Goal: Use online tool/utility: Utilize a website feature to perform a specific function

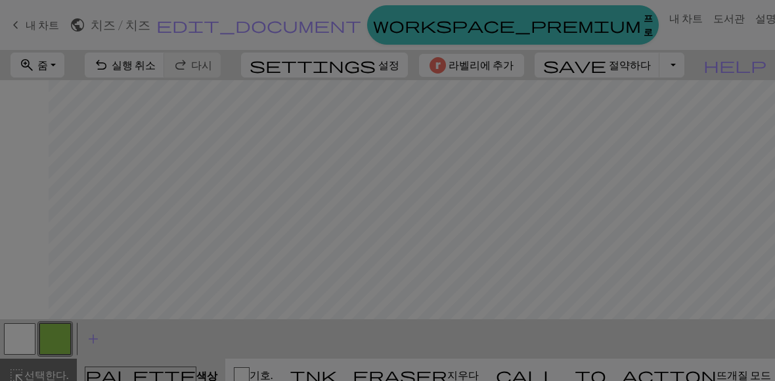
scroll to position [0, 49]
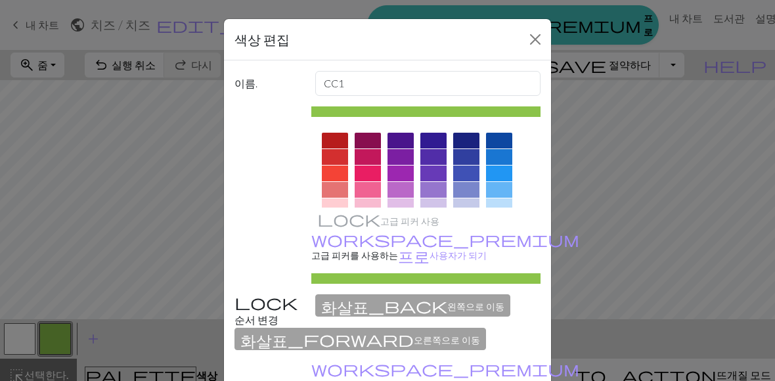
click at [333, 146] on div at bounding box center [335, 141] width 26 height 16
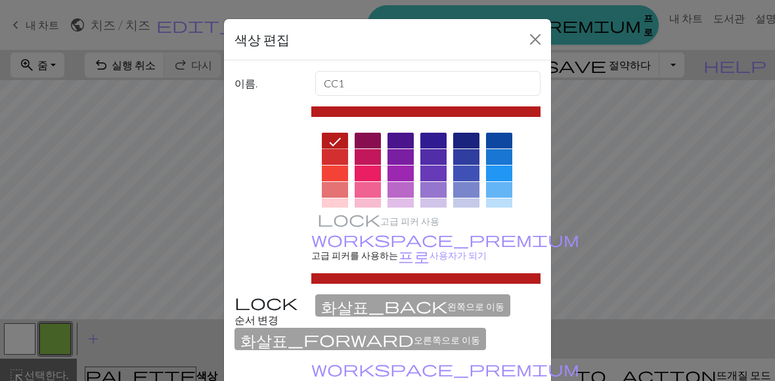
click at [525, 46] on button "가까운." at bounding box center [535, 39] width 21 height 21
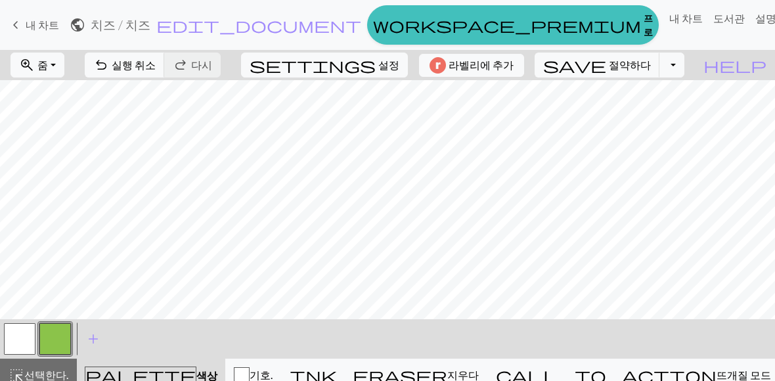
click at [53, 347] on button "button" at bounding box center [55, 339] width 32 height 32
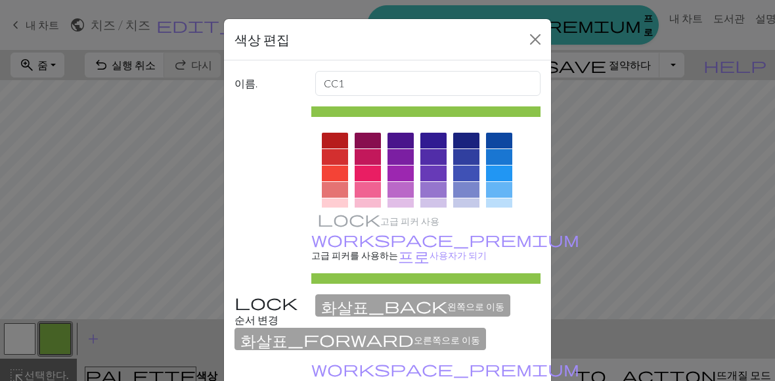
click at [338, 138] on div at bounding box center [335, 141] width 26 height 16
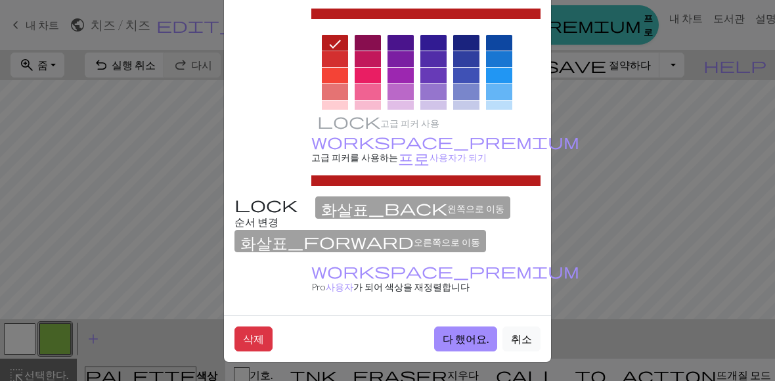
scroll to position [97, 0]
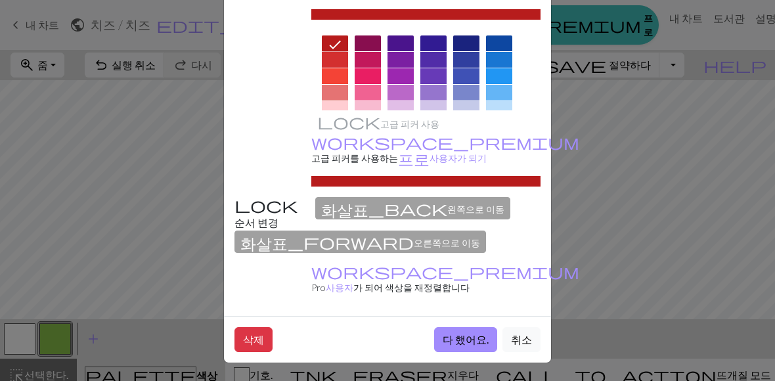
click at [462, 340] on font "다 했어요." at bounding box center [466, 339] width 46 height 12
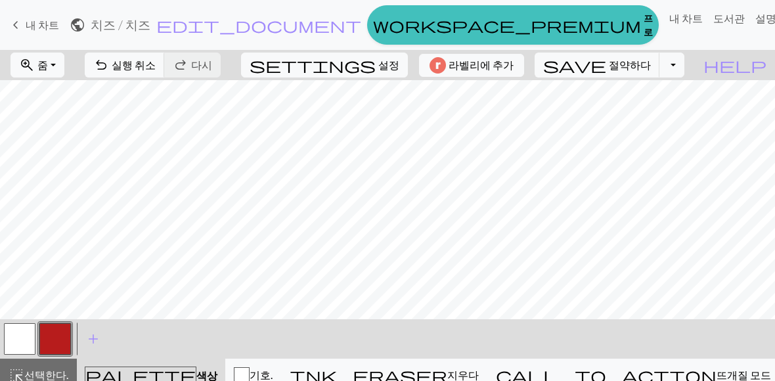
click at [30, 332] on button "button" at bounding box center [20, 339] width 32 height 32
click at [62, 335] on button "button" at bounding box center [55, 339] width 32 height 32
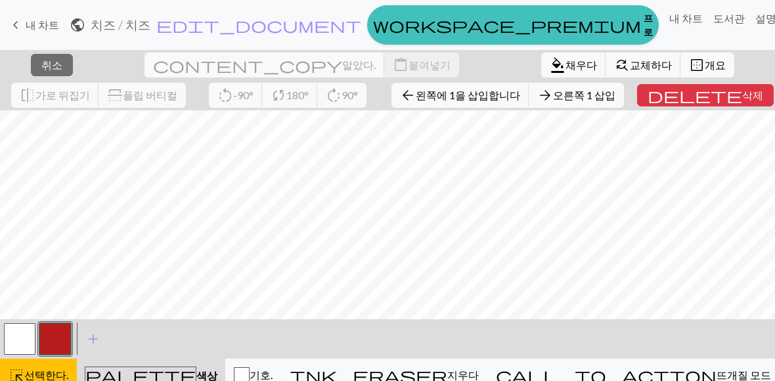
scroll to position [17, 51]
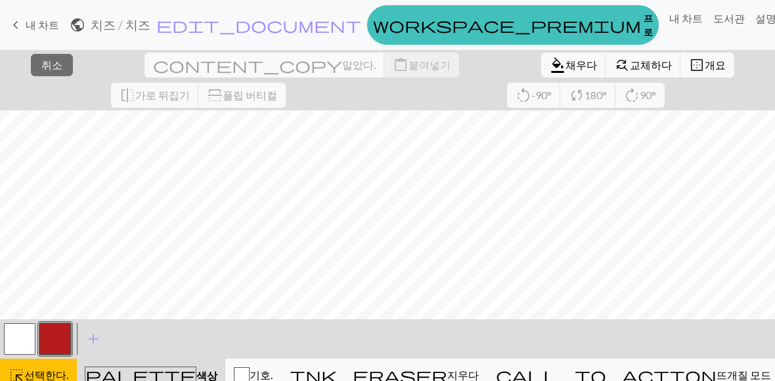
click at [62, 338] on button "button" at bounding box center [55, 339] width 32 height 32
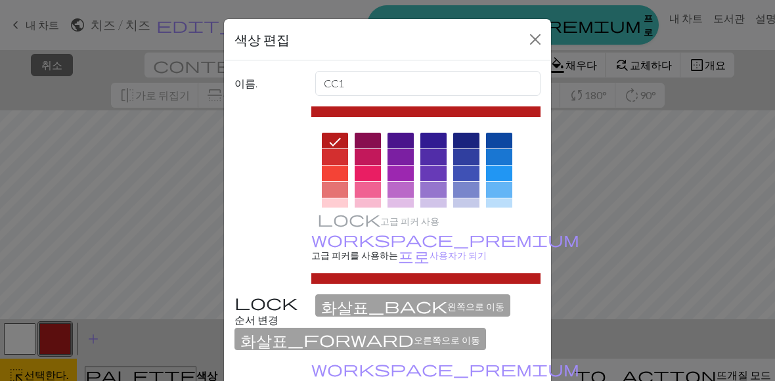
click at [341, 140] on icon at bounding box center [335, 142] width 16 height 16
click at [531, 47] on button "가까운." at bounding box center [535, 39] width 21 height 21
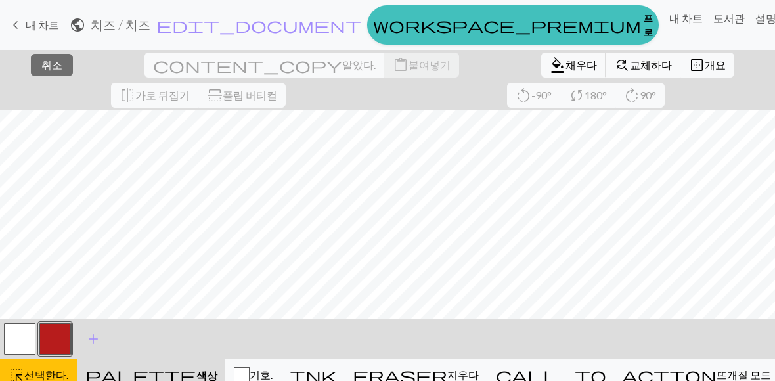
click at [29, 344] on button "button" at bounding box center [20, 339] width 32 height 32
click at [45, 370] on font "선택한다." at bounding box center [46, 375] width 44 height 12
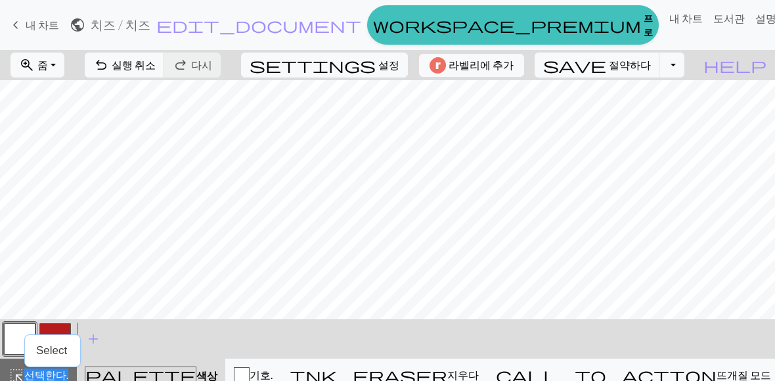
click at [56, 326] on button "button" at bounding box center [55, 339] width 32 height 32
click at [132, 65] on font "실행 취소" at bounding box center [134, 64] width 44 height 12
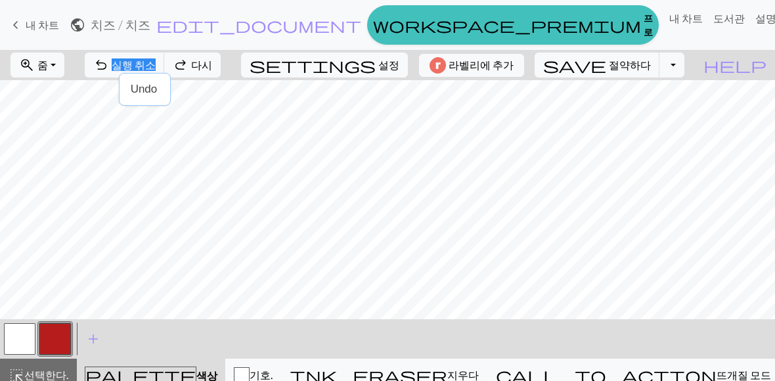
click at [146, 66] on font "실행 취소" at bounding box center [134, 64] width 44 height 12
click at [208, 62] on font "다시" at bounding box center [201, 64] width 21 height 12
click at [118, 76] on button "undo 실행 취소 실행 취소" at bounding box center [125, 65] width 80 height 25
